Goal: Task Accomplishment & Management: Manage account settings

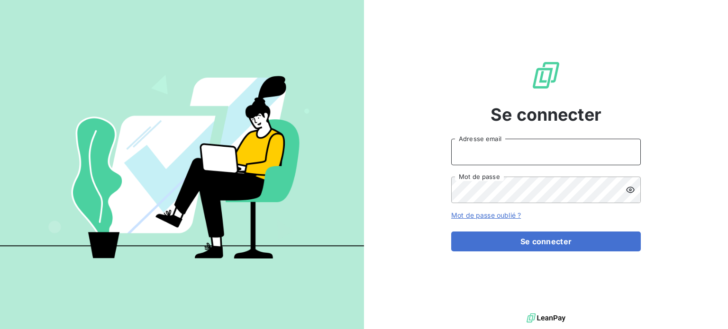
click at [483, 163] on input "Adresse email" at bounding box center [545, 152] width 189 height 27
click at [451, 232] on button "Se connecter" at bounding box center [545, 242] width 189 height 20
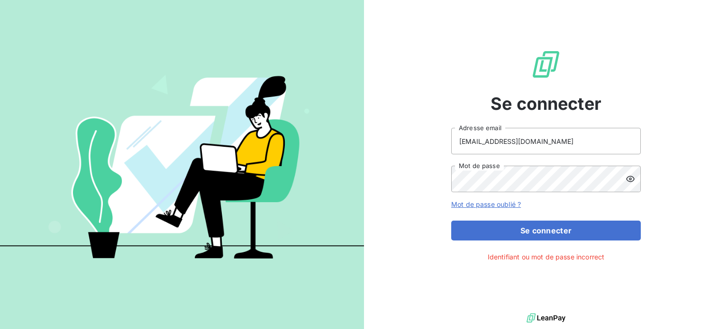
click at [518, 216] on form "jchedmail@oet.fr Adresse email Mot de passe Mot de passe oublié ? Se connecter" at bounding box center [545, 184] width 189 height 113
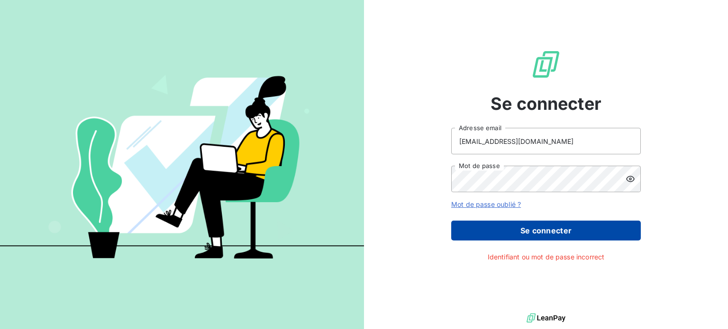
click at [534, 234] on button "Se connecter" at bounding box center [545, 231] width 189 height 20
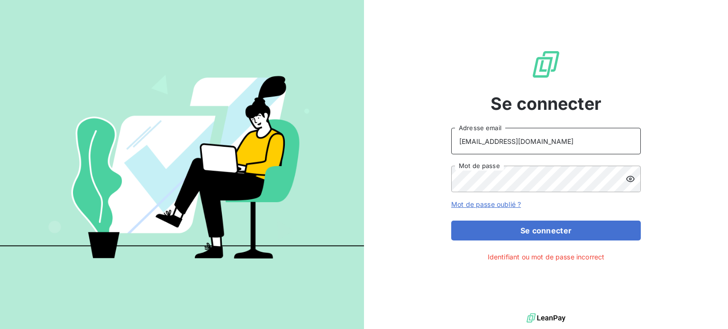
click at [516, 141] on input "jchedmail@oet.fr" at bounding box center [545, 141] width 189 height 27
click at [451, 221] on button "Se connecter" at bounding box center [545, 231] width 189 height 20
click at [631, 180] on icon at bounding box center [629, 178] width 9 height 9
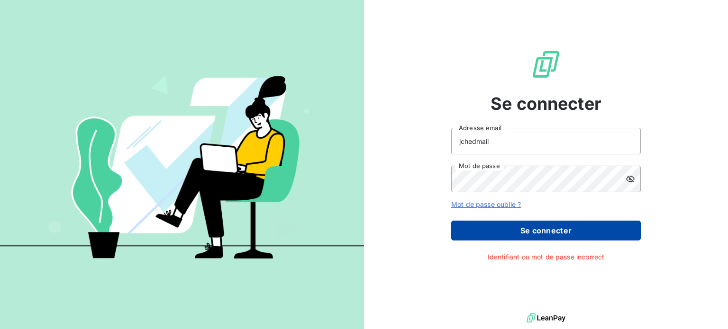
click at [544, 229] on button "Se connecter" at bounding box center [545, 231] width 189 height 20
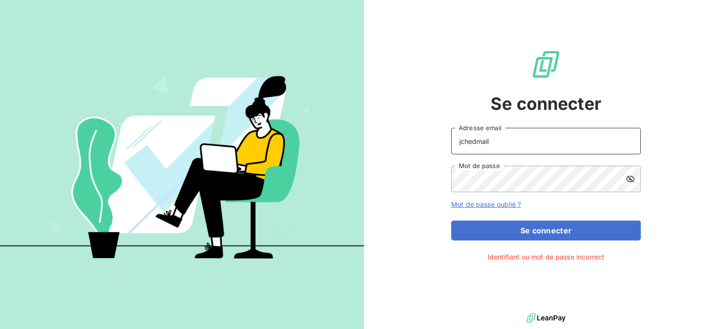
click at [497, 143] on input "jchedmail" at bounding box center [545, 141] width 189 height 27
type input "jchedmail@oet.fr"
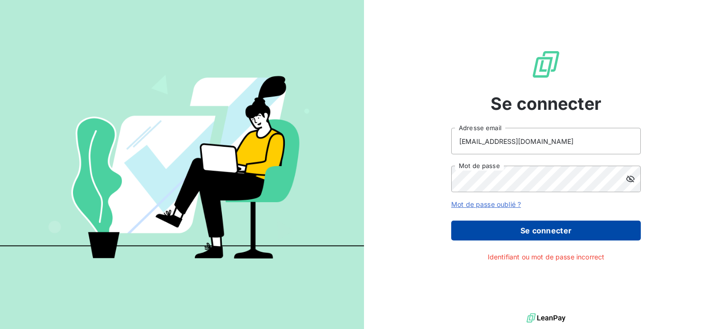
click at [548, 234] on button "Se connecter" at bounding box center [545, 231] width 189 height 20
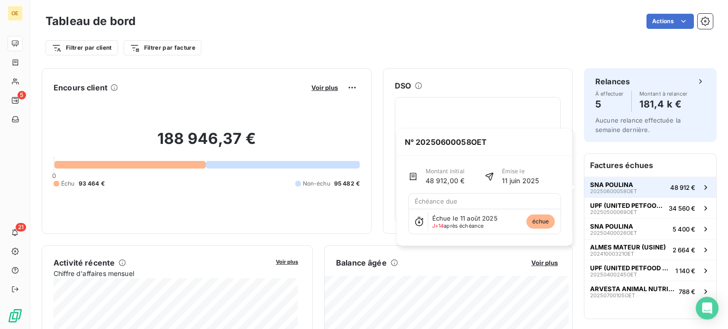
click at [612, 183] on span "SNA POULINA" at bounding box center [611, 185] width 43 height 8
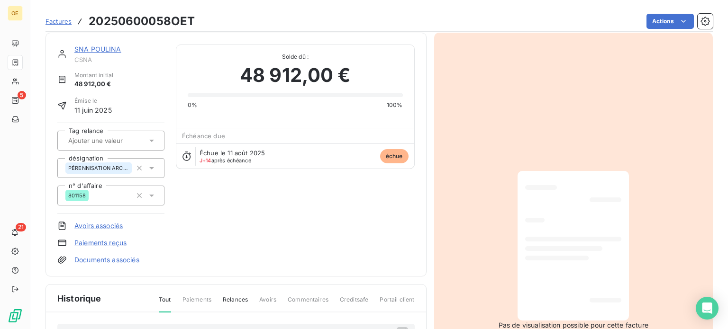
scroll to position [99, 0]
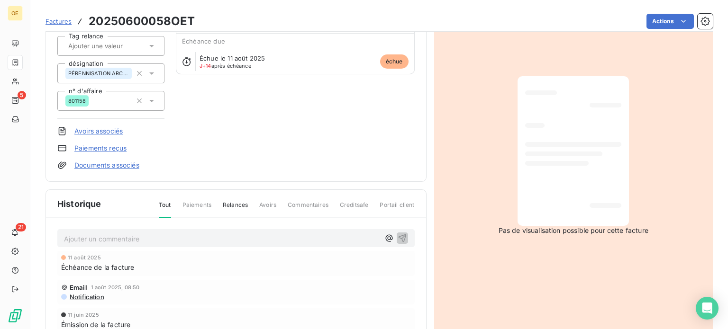
click at [548, 185] on div at bounding box center [573, 151] width 96 height 135
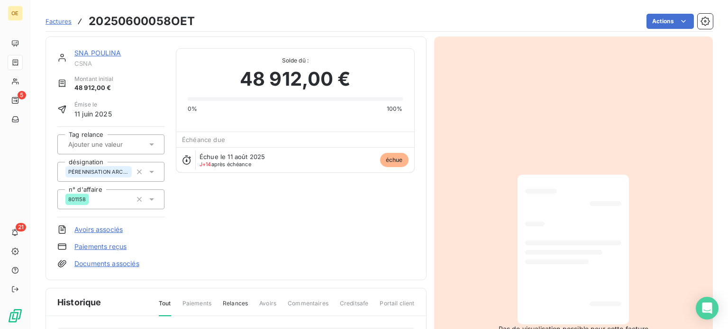
scroll to position [0, 0]
